Goal: Use online tool/utility: Use online tool/utility

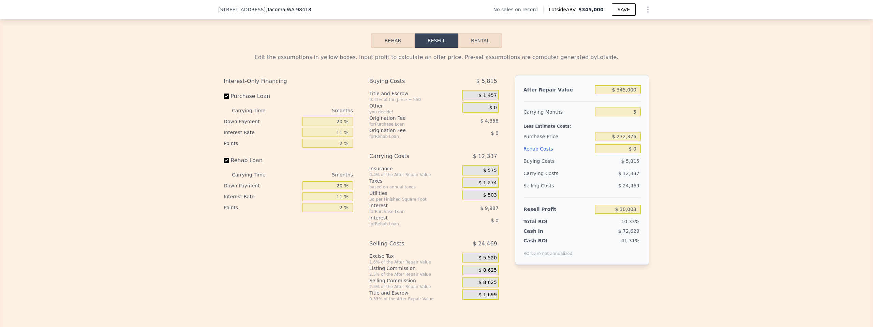
scroll to position [984, 0]
click at [609, 91] on input "$ 345,000" at bounding box center [618, 89] width 46 height 9
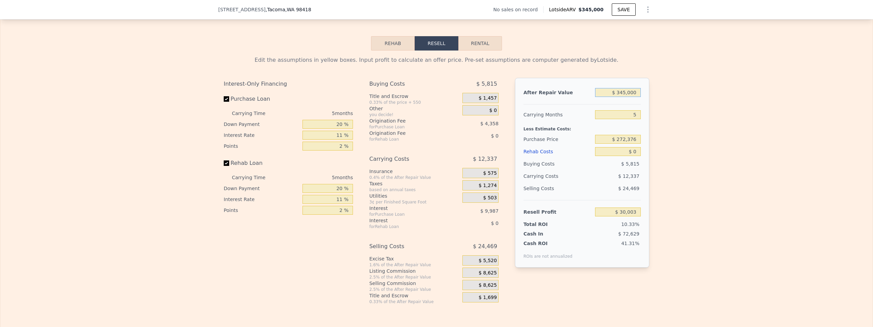
click at [609, 91] on input "$ 345,000" at bounding box center [618, 92] width 46 height 9
type input "$ 3"
type input "-$ 290,500"
type input "$ 375"
type input "-$ 290,154"
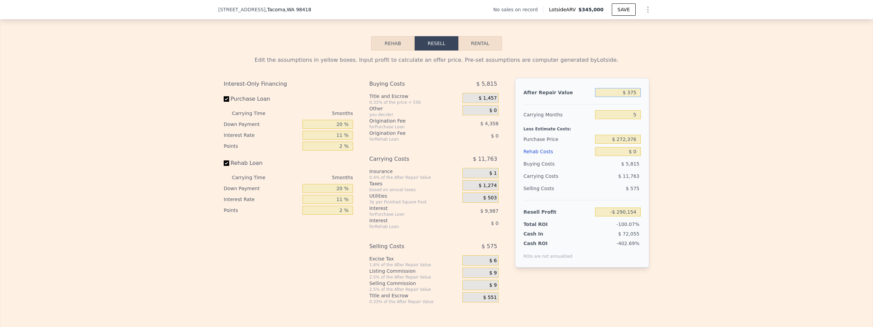
type input "$ 3,750"
type input "-$ 287,019"
type input "$ 37,500"
type input "-$ 255,667"
type input "$ 375,000"
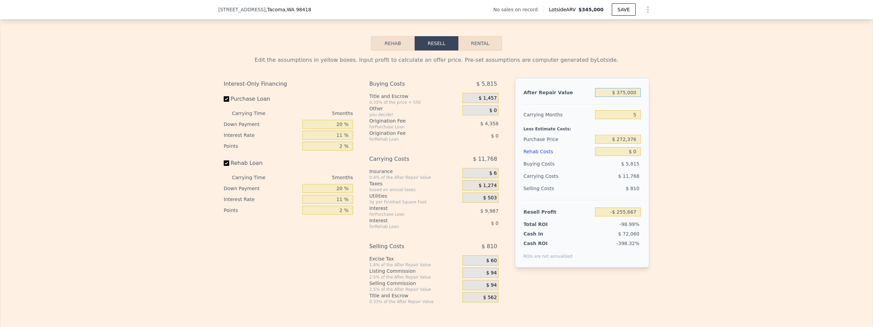
type input "$ 57,873"
type input "$ 375,000"
click at [576, 91] on div "After Repair Value" at bounding box center [558, 92] width 69 height 12
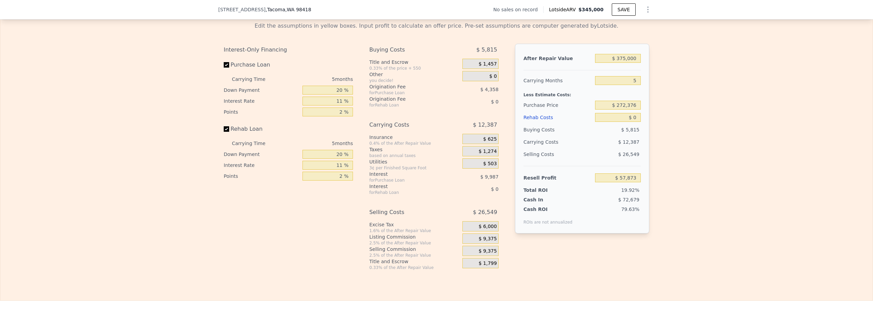
scroll to position [1017, 0]
click at [624, 117] on input "$ 0" at bounding box center [618, 115] width 46 height 9
type input "$ 750"
type input "$ 57,081"
type input "$ 7,500"
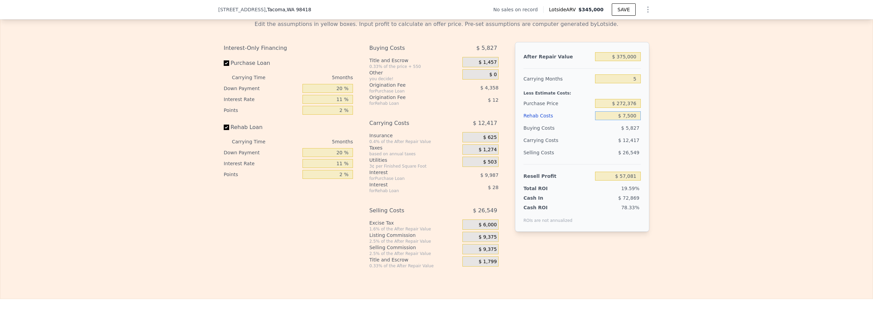
type input "$ 49,978"
type input "$ 75,000"
type input "-$ 21,077"
type input "$ 750,000"
type input "-$ 731,627"
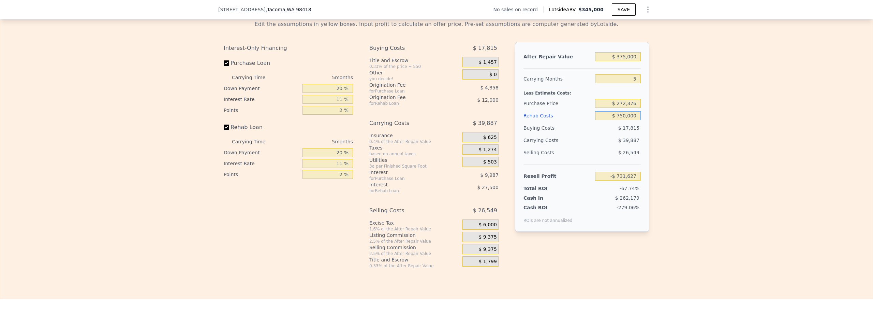
type input "$ 75,000"
type input "-$ 21,077"
type input "$ 75,000"
click at [584, 114] on div "Rehab Costs" at bounding box center [558, 116] width 69 height 12
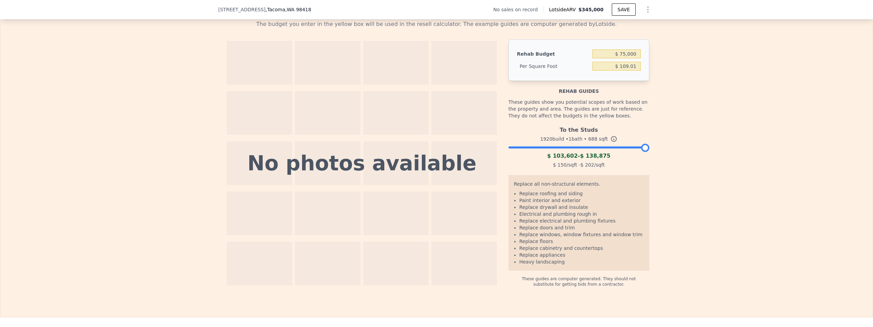
click at [586, 96] on div "These guides show you potential scopes of work based on the property and area. …" at bounding box center [579, 109] width 141 height 29
click at [612, 140] on icon at bounding box center [614, 138] width 7 height 7
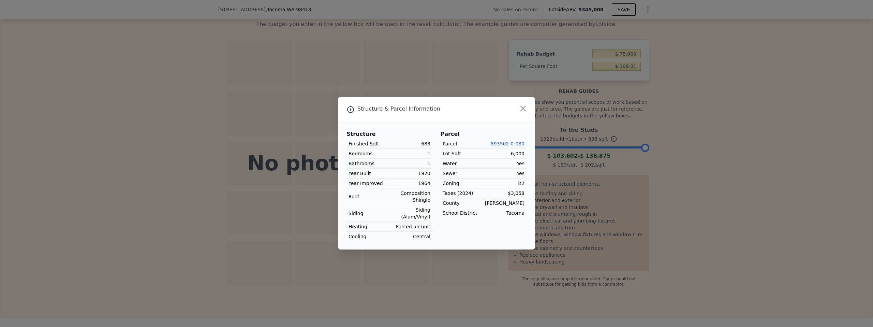
click at [612, 140] on div at bounding box center [436, 163] width 873 height 327
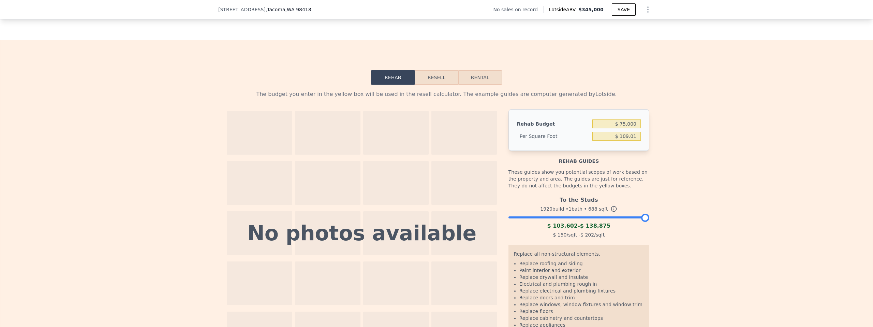
scroll to position [939, 0]
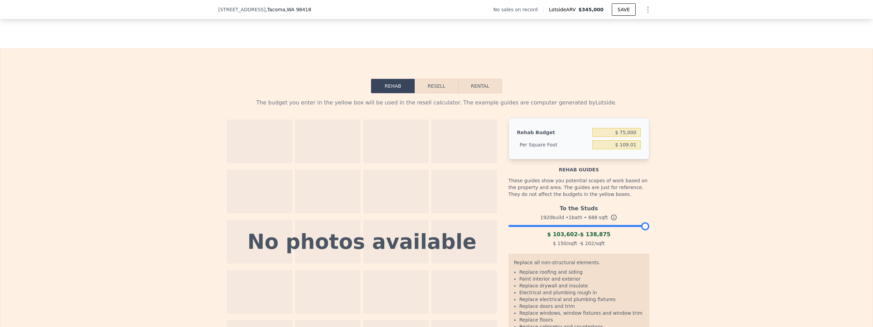
click at [437, 85] on button "Resell" at bounding box center [436, 86] width 43 height 14
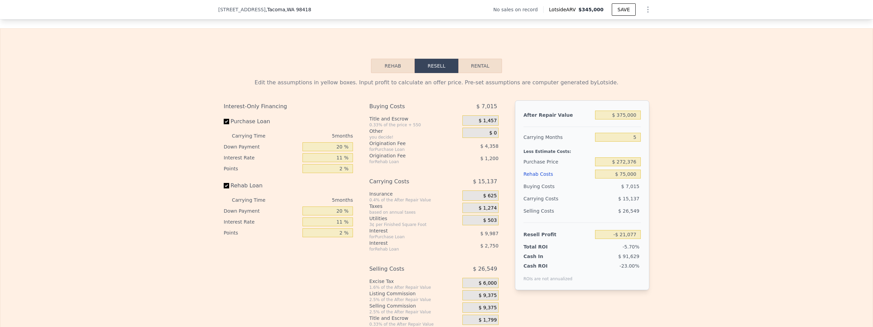
scroll to position [980, 0]
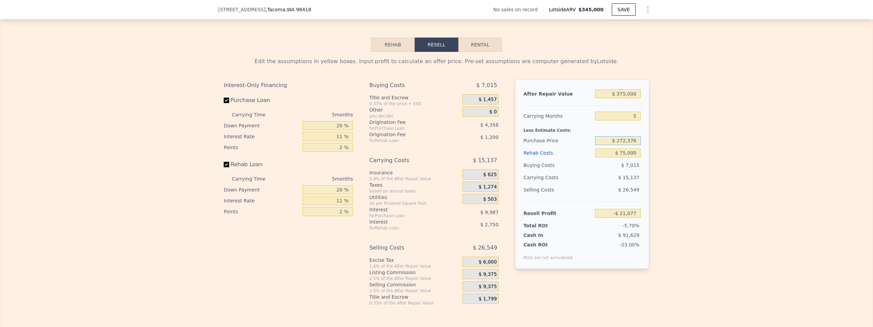
click at [629, 140] on input "$ 272,376" at bounding box center [618, 140] width 46 height 9
type input "$ 200,000"
click at [572, 139] on div "Purchase Price" at bounding box center [558, 140] width 69 height 12
type input "$ 55,348"
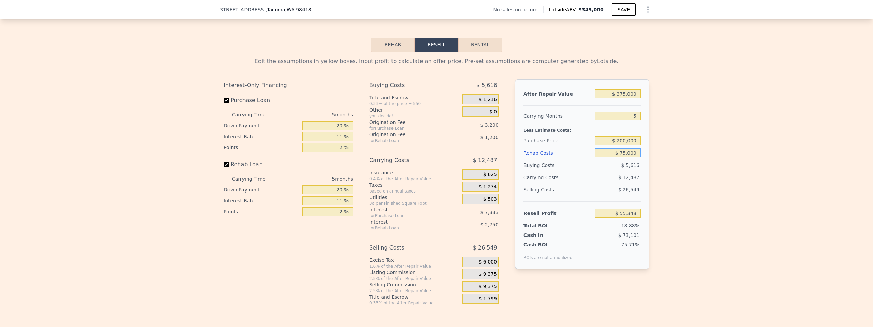
click at [630, 154] on input "$ 75,000" at bounding box center [618, 152] width 46 height 9
type input "$ 5"
type input "$ 134,293"
type input "$ 50"
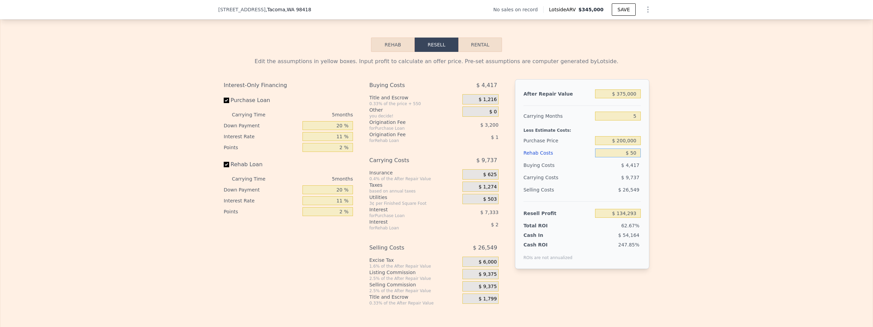
type input "$ 134,247"
type input "$ 500"
type input "$ 133,770"
type input "$ 5,000"
type input "$ 129,033"
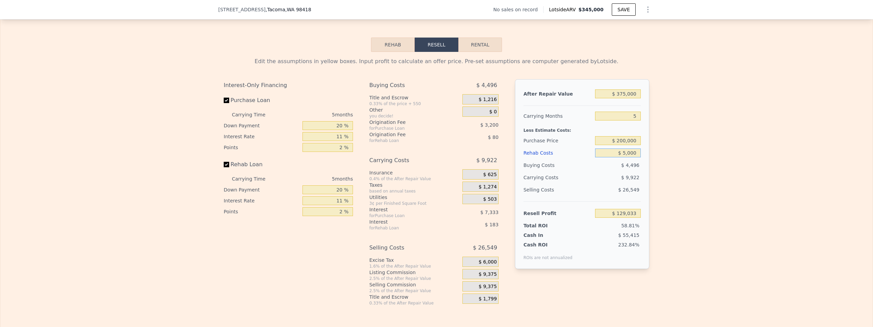
type input "$ 50,000"
type input "$ 81,663"
type input "$ 50,000"
click at [687, 151] on div "Edit the assumptions in yellow boxes. Input profit to calculate an offer price.…" at bounding box center [436, 179] width 873 height 254
click at [682, 219] on div "Edit the assumptions in yellow boxes. Input profit to calculate an offer price.…" at bounding box center [436, 179] width 873 height 254
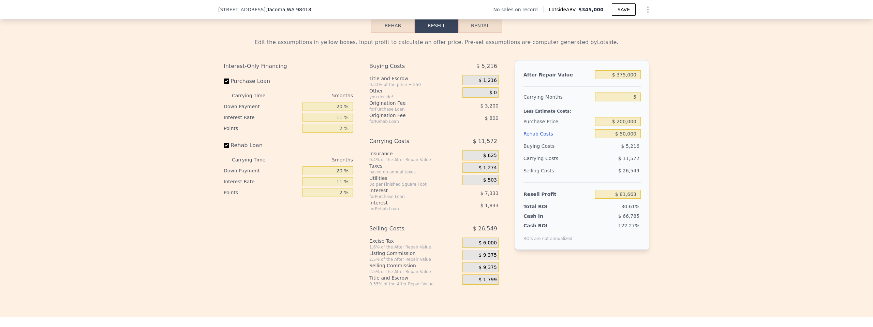
scroll to position [999, 0]
click at [626, 120] on input "$ 200,000" at bounding box center [618, 121] width 46 height 9
type input "$ 225,000"
click at [575, 120] on div "Purchase Price" at bounding box center [558, 122] width 69 height 12
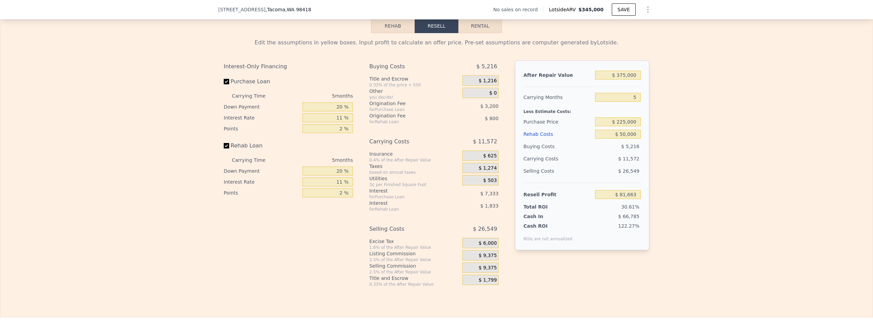
type input "$ 55,265"
click at [628, 135] on input "$ 50,000" at bounding box center [618, 134] width 46 height 9
type input "$ 2"
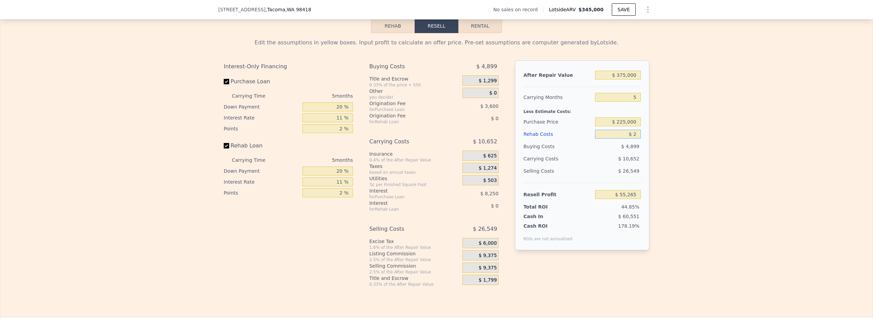
type input "$ 107,898"
type input "$ 25"
type input "$ 107,875"
type input "$ 250"
type input "$ 107,636"
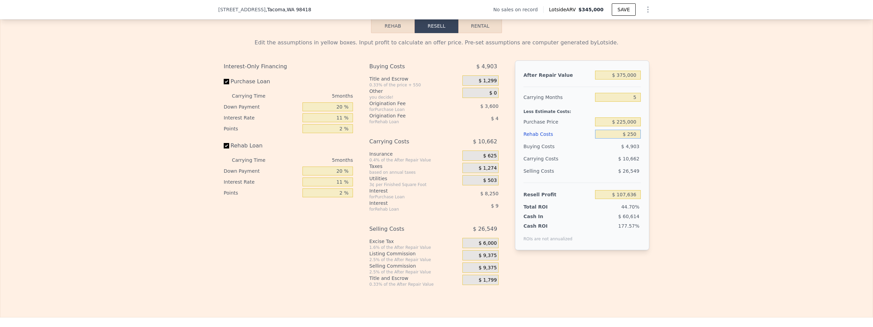
type input "$ 2,500"
type input "$ 105,270"
type input "$ 25,000"
type input "$ 81,585"
type input "$ 25,000"
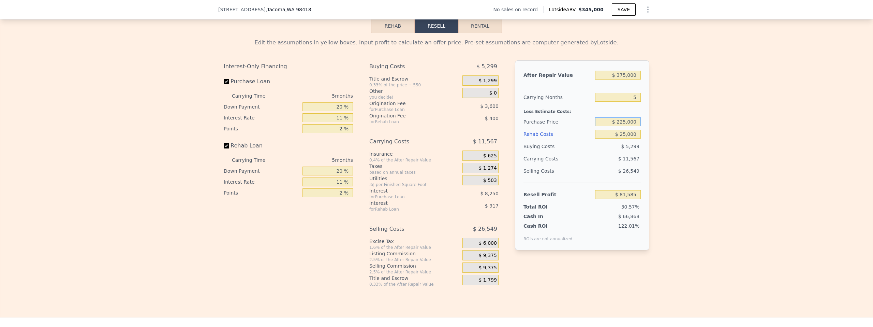
click at [618, 122] on input "$ 225,000" at bounding box center [618, 121] width 46 height 9
click at [624, 122] on input "$ 225,000" at bounding box center [618, 121] width 46 height 9
type input "$ 250,000"
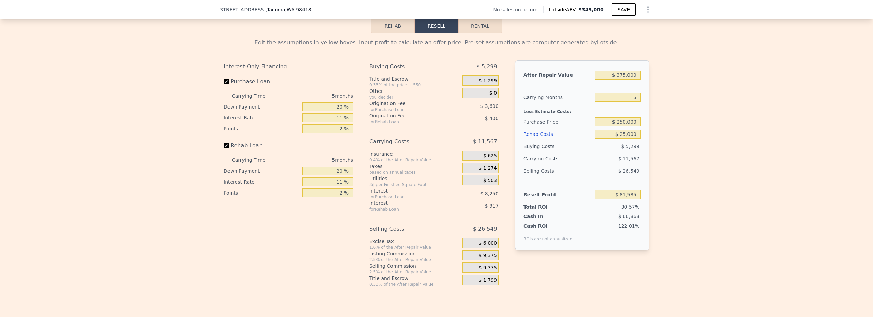
click at [577, 122] on div "Purchase Price" at bounding box center [558, 122] width 69 height 12
type input "$ 55,186"
click at [623, 122] on input "$ 250,000" at bounding box center [618, 121] width 46 height 9
type input "$ 240,000"
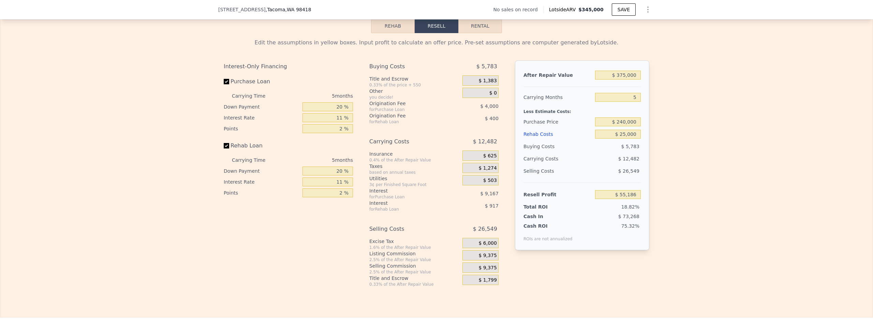
click at [580, 121] on div "Purchase Price" at bounding box center [558, 122] width 69 height 12
type input "$ 65,745"
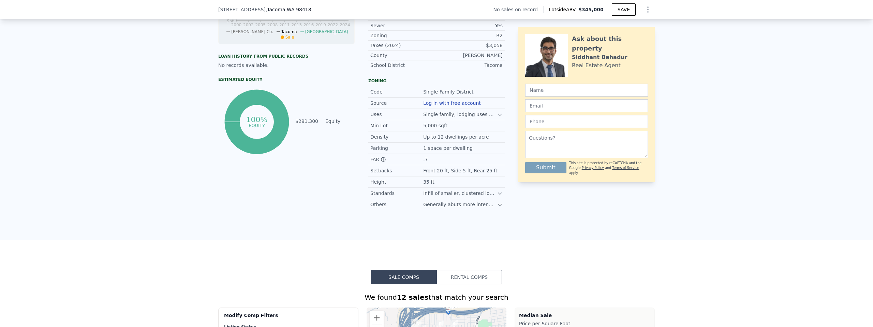
type input "$ 345,000"
type input "$ 0"
type input "$ 30,003"
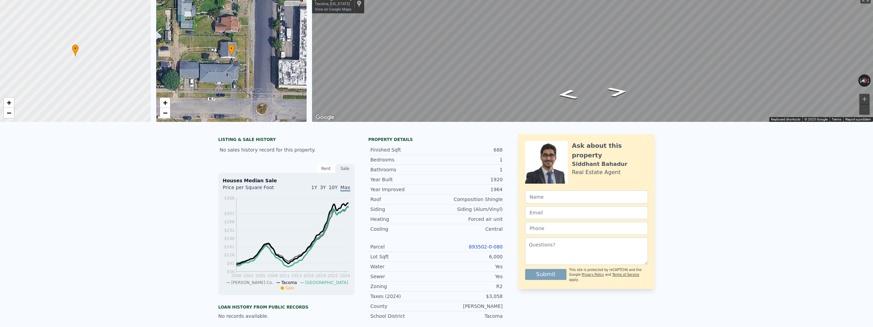
scroll to position [0, 0]
